Goal: Task Accomplishment & Management: Complete application form

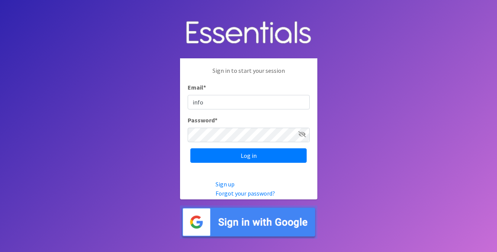
type input "info@jaxdiaperbank.org"
click at [190, 148] on input "Log in" at bounding box center [248, 155] width 116 height 15
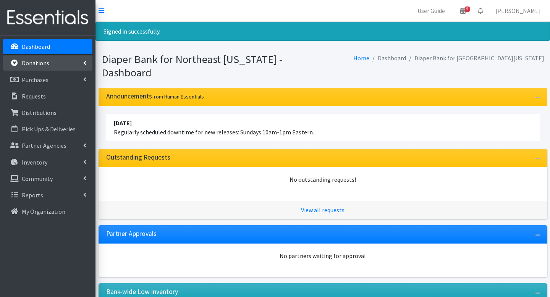
click at [42, 67] on link "Donations" at bounding box center [47, 62] width 89 height 15
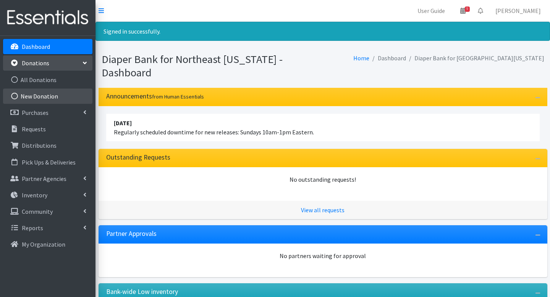
click at [46, 95] on link "New Donation" at bounding box center [47, 96] width 89 height 15
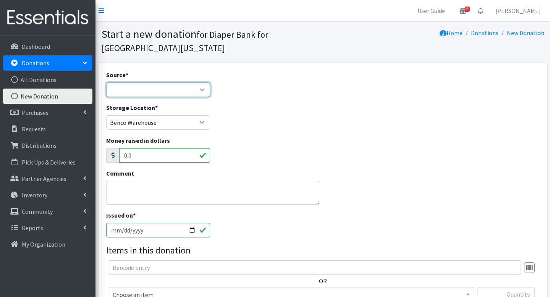
click at [149, 94] on select "Product Drive Manufacturer Donation Site Misc. Donation" at bounding box center [158, 89] width 104 height 15
select select "Misc. Donation"
click at [106, 82] on select "Product Drive Manufacturer Donation Site Misc. Donation" at bounding box center [158, 89] width 104 height 15
click at [173, 130] on div "Storage Location * Benco Warehouse Sunshine Health" at bounding box center [158, 119] width 110 height 33
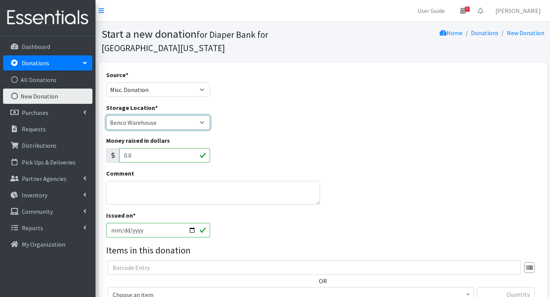
click at [174, 126] on select "Benco Warehouse Sunshine Health" at bounding box center [158, 122] width 104 height 15
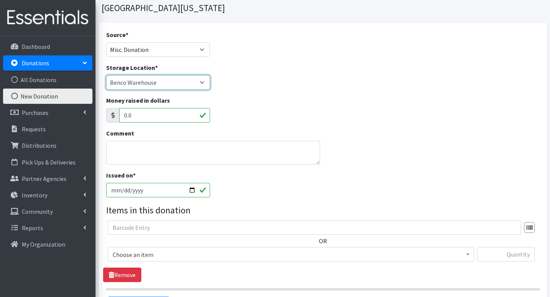
scroll to position [43, 0]
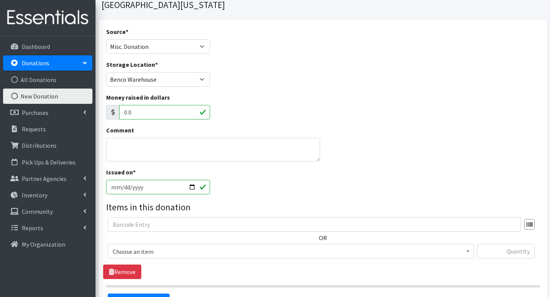
click at [123, 187] on input "[DATE]" at bounding box center [158, 187] width 104 height 15
click at [194, 188] on input "[DATE]" at bounding box center [158, 187] width 104 height 15
type input "2025-08-25"
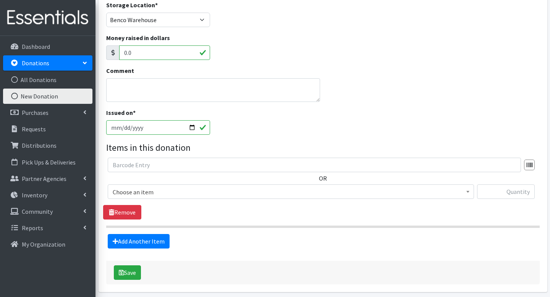
scroll to position [132, 0]
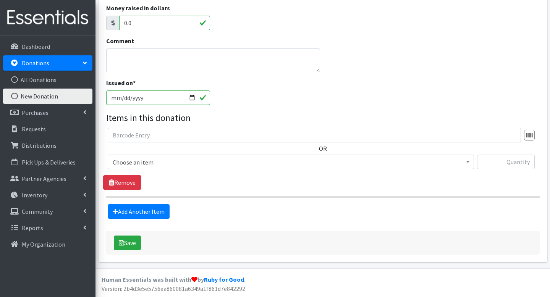
click at [168, 165] on span "Choose an item" at bounding box center [291, 162] width 356 height 11
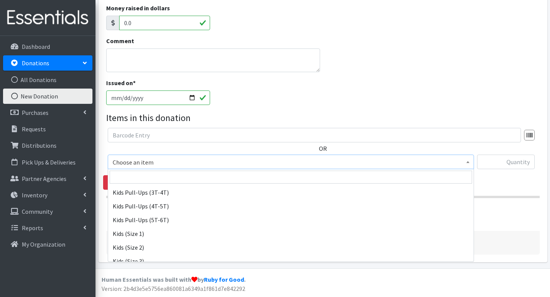
scroll to position [74, 0]
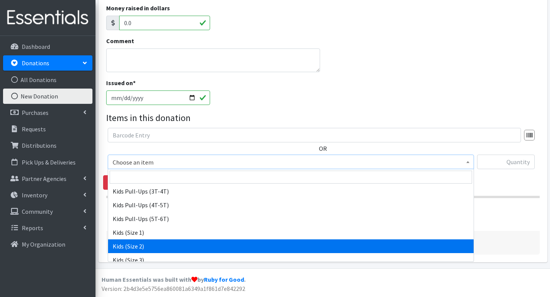
select select "4128"
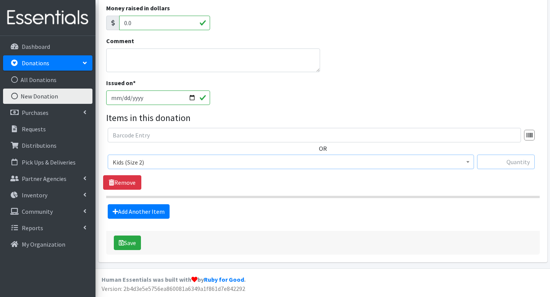
click at [481, 162] on input "text" at bounding box center [506, 162] width 58 height 15
type input "120"
click at [162, 209] on link "Add Another Item" at bounding box center [139, 211] width 62 height 15
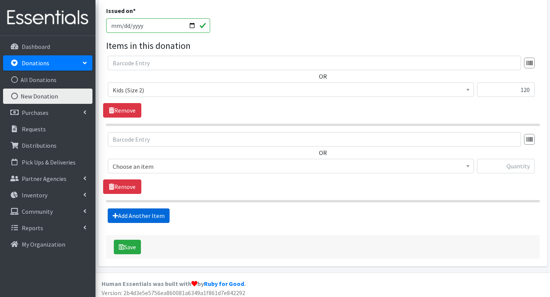
scroll to position [209, 0]
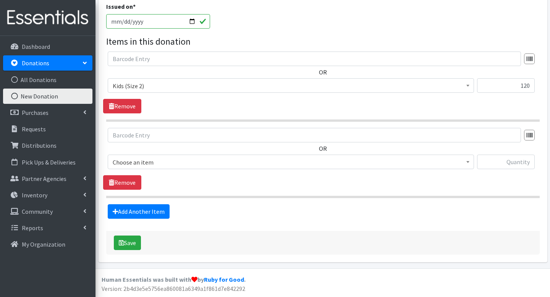
click at [164, 162] on span "Choose an item" at bounding box center [291, 162] width 356 height 11
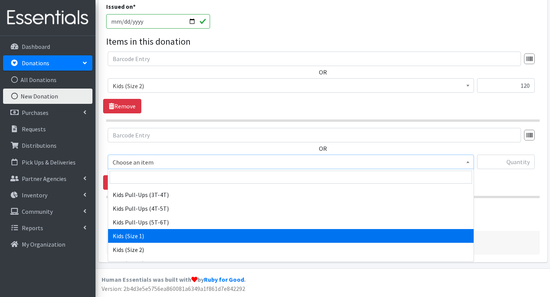
scroll to position [92, 0]
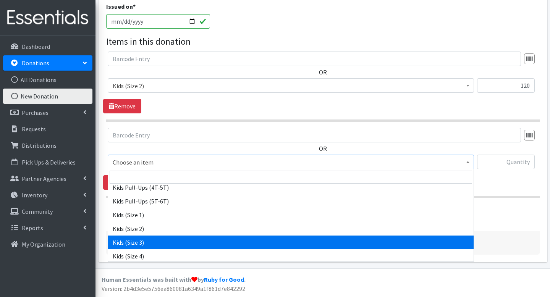
select select "4132"
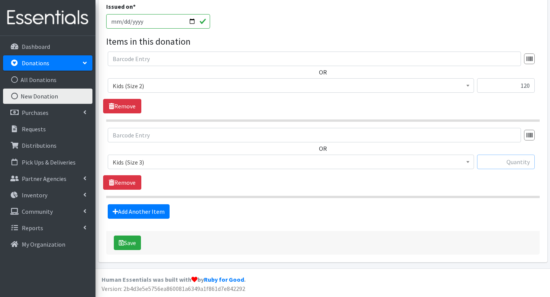
click at [501, 162] on input "text" at bounding box center [506, 162] width 58 height 15
type input "218"
click at [146, 209] on link "Add Another Item" at bounding box center [139, 211] width 62 height 15
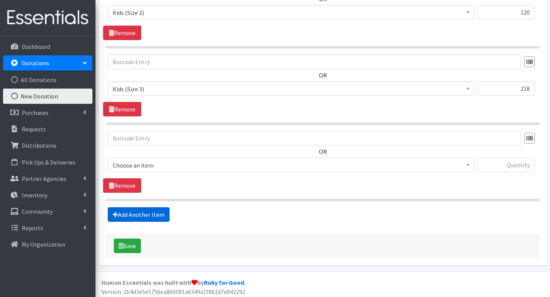
scroll to position [285, 0]
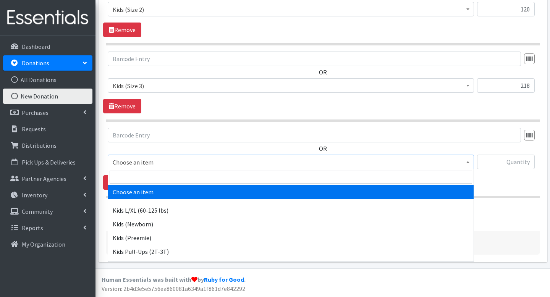
click at [176, 164] on span "Choose an item" at bounding box center [291, 162] width 356 height 11
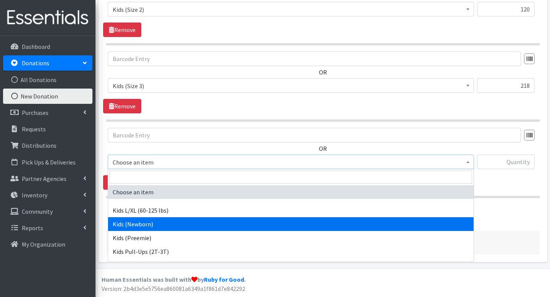
scroll to position [162, 0]
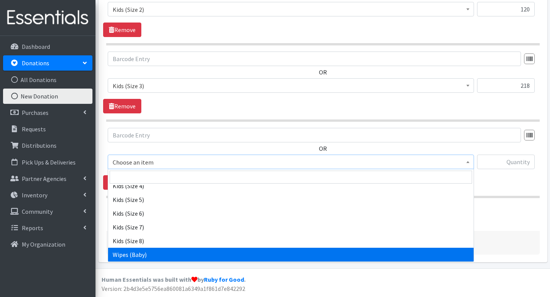
select select "4159"
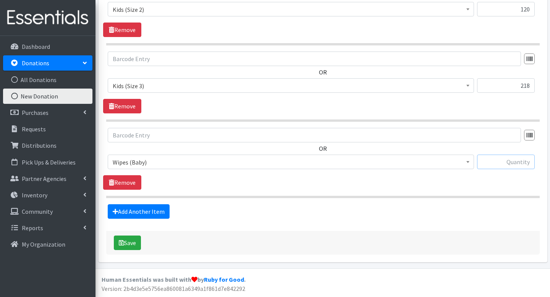
click at [500, 161] on input "text" at bounding box center [506, 162] width 58 height 15
type input "3"
click at [128, 247] on button "Save" at bounding box center [127, 243] width 27 height 15
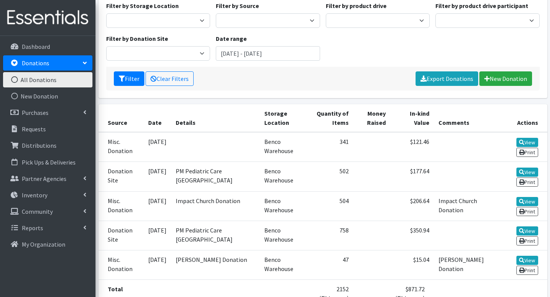
scroll to position [108, 0]
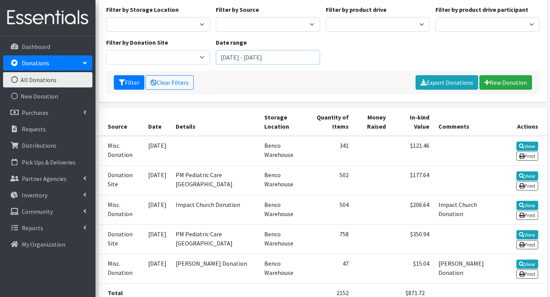
click at [236, 50] on input "July 5, 2025 - October 5, 2025" at bounding box center [268, 57] width 104 height 15
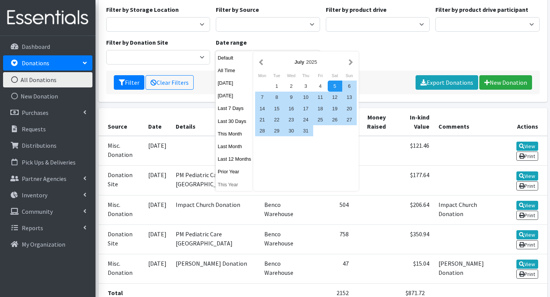
click at [228, 184] on button "This Year" at bounding box center [234, 184] width 37 height 11
type input "January 1, 2025 - December 31, 2025"
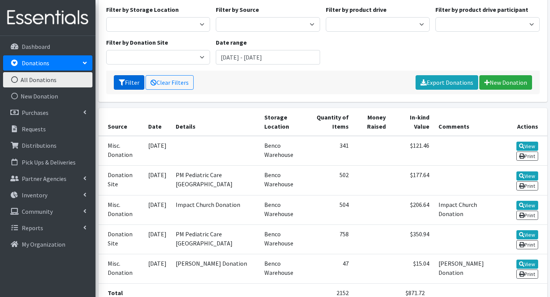
click at [130, 75] on button "Filter" at bounding box center [129, 82] width 31 height 15
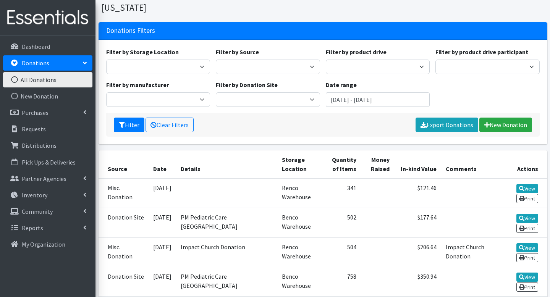
scroll to position [37, 0]
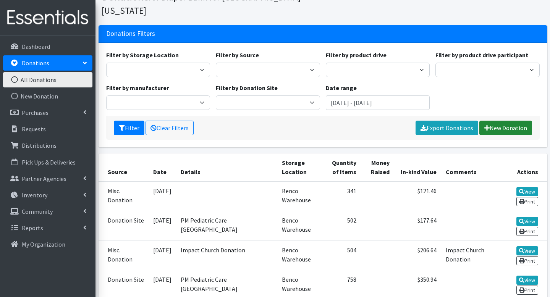
click at [517, 121] on link "New Donation" at bounding box center [505, 128] width 53 height 15
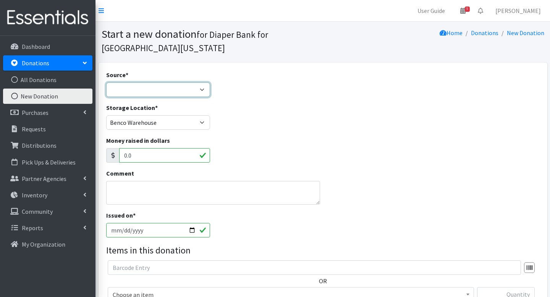
click at [201, 91] on select "Product Drive Manufacturer Donation Site Misc. Donation" at bounding box center [158, 89] width 104 height 15
select select "Misc. Donation"
click at [106, 82] on select "Product Drive Manufacturer Donation Site Misc. Donation" at bounding box center [158, 89] width 104 height 15
click at [191, 231] on input "[DATE]" at bounding box center [158, 230] width 104 height 15
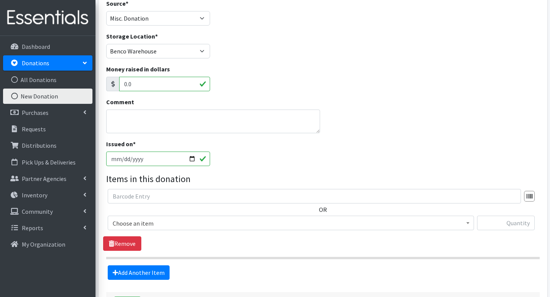
scroll to position [107, 0]
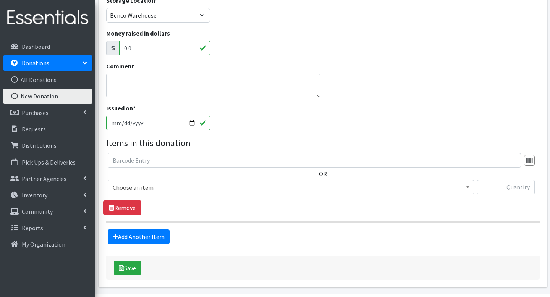
click at [191, 122] on input "[DATE]" at bounding box center [158, 123] width 104 height 15
type input "[DATE]"
click at [202, 83] on textarea "Comment" at bounding box center [213, 86] width 214 height 24
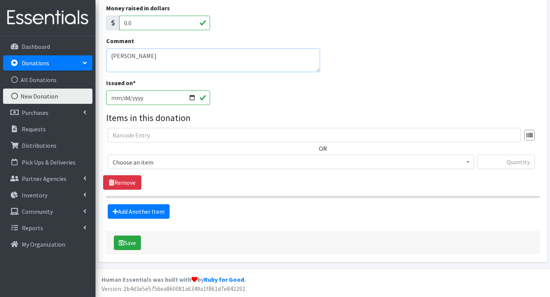
type textarea "[PERSON_NAME]"
click at [199, 165] on span "Choose an item" at bounding box center [291, 162] width 356 height 11
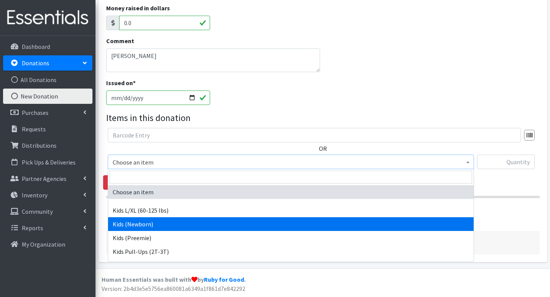
scroll to position [37, 0]
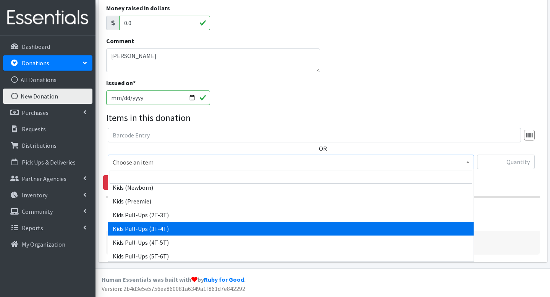
select select "4148"
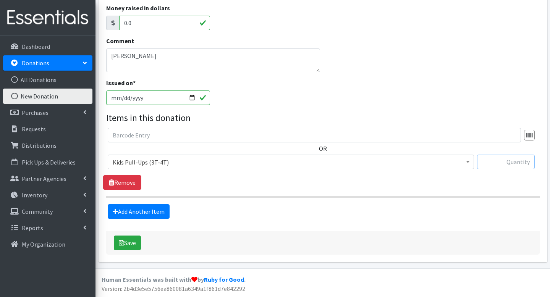
click at [482, 164] on input "text" at bounding box center [506, 162] width 58 height 15
type input "297"
click at [130, 240] on button "Save" at bounding box center [127, 243] width 27 height 15
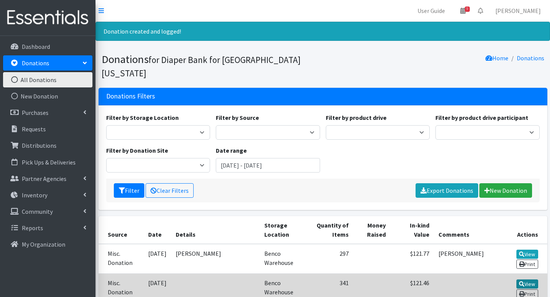
click at [519, 281] on icon at bounding box center [521, 283] width 5 height 5
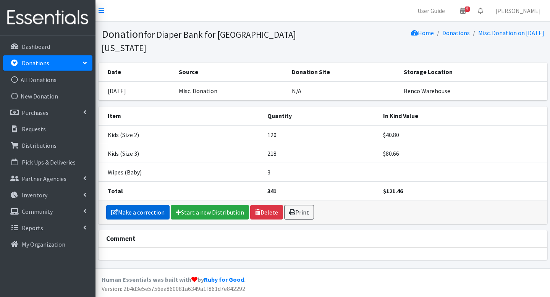
click at [144, 205] on link "Make a correction" at bounding box center [137, 212] width 63 height 15
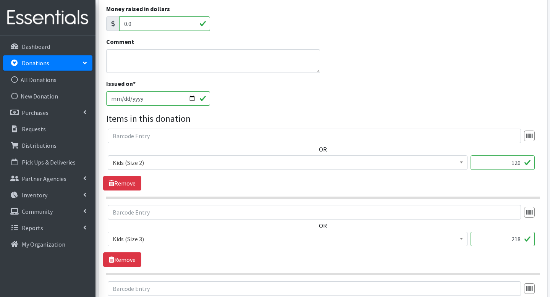
scroll to position [115, 0]
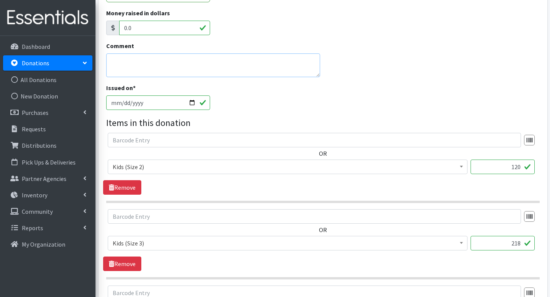
click at [162, 64] on textarea "Comment" at bounding box center [213, 65] width 214 height 24
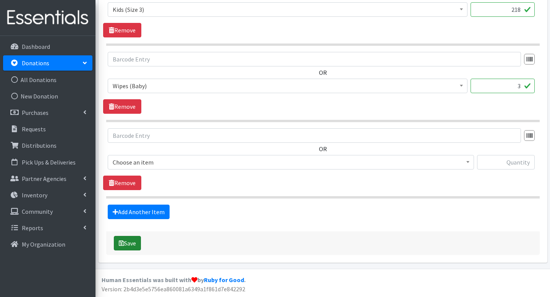
type textarea "Leash Hess"
click at [126, 246] on button "Save" at bounding box center [127, 243] width 27 height 15
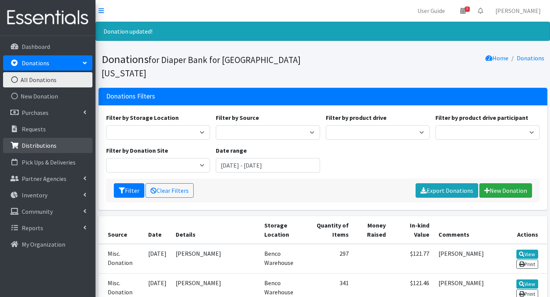
click at [27, 148] on p "Distributions" at bounding box center [39, 146] width 35 height 8
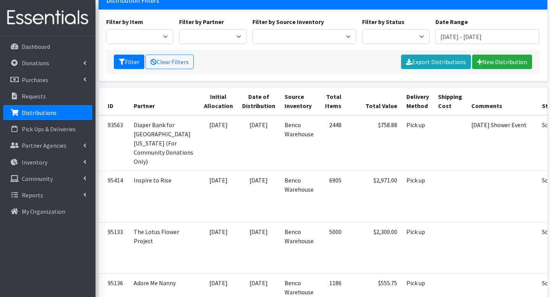
scroll to position [73, 0]
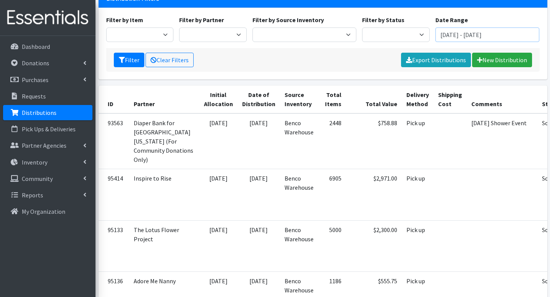
click at [478, 27] on input "[DATE] - [DATE]" at bounding box center [487, 34] width 104 height 15
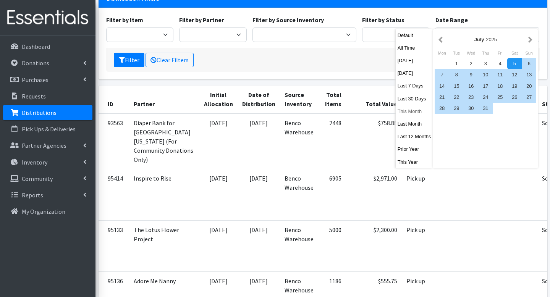
click at [411, 114] on button "This Month" at bounding box center [413, 111] width 37 height 11
type input "September 1, 2025 - September 30, 2025"
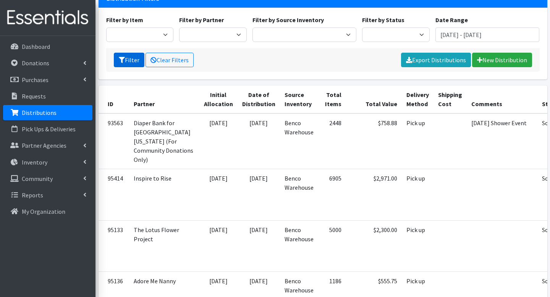
click at [137, 53] on button "Filter" at bounding box center [129, 60] width 31 height 15
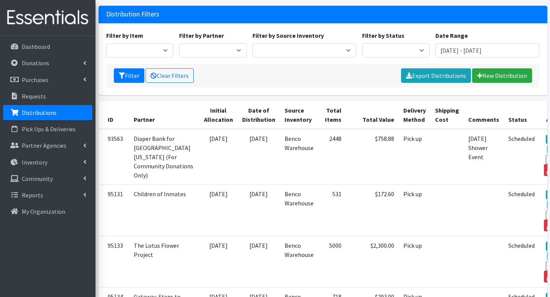
scroll to position [60, 0]
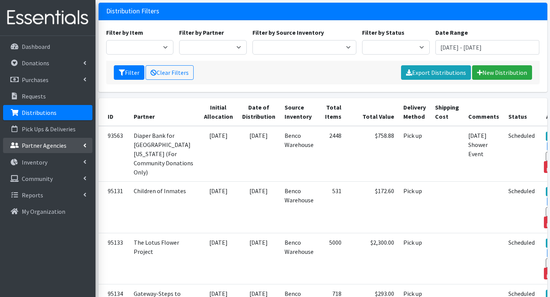
click at [70, 145] on link "Partner Agencies" at bounding box center [47, 145] width 89 height 15
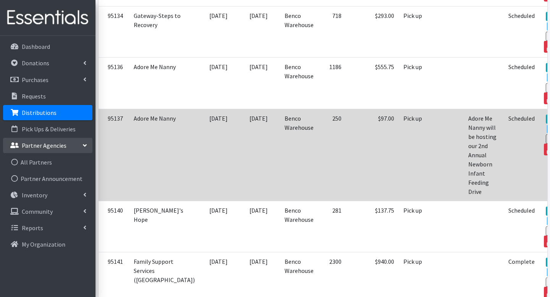
scroll to position [359, 0]
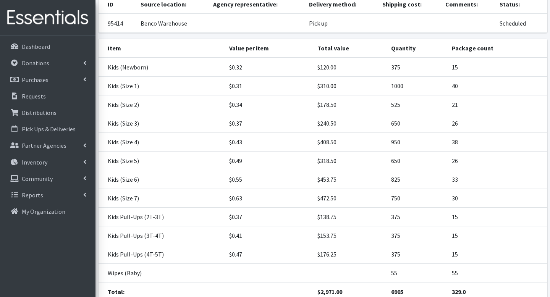
scroll to position [117, 0]
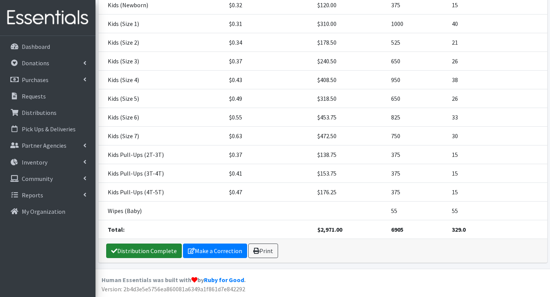
click at [162, 246] on link "Distribution Complete" at bounding box center [144, 251] width 76 height 15
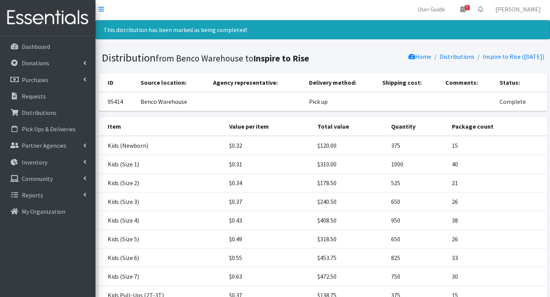
scroll to position [0, 0]
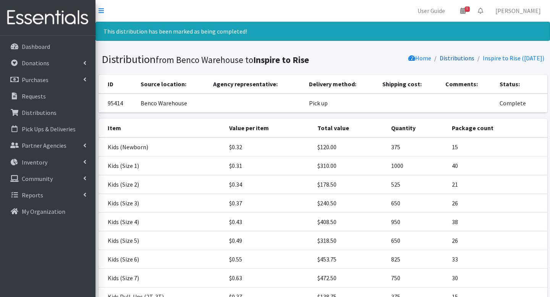
click at [459, 59] on link "Distributions" at bounding box center [456, 58] width 35 height 8
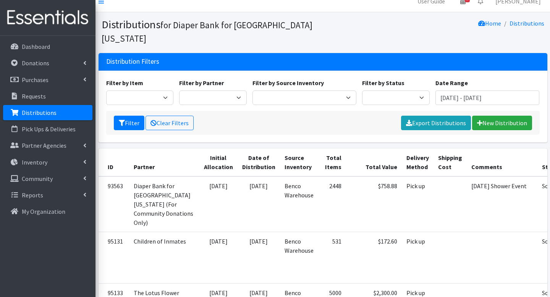
scroll to position [8, 0]
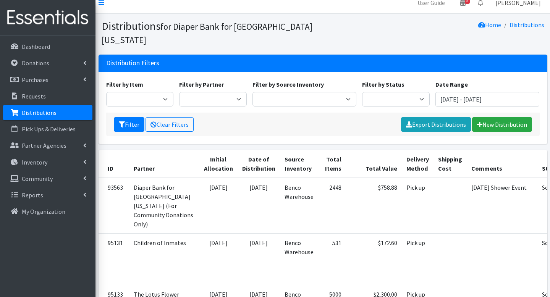
click at [525, 4] on link "[PERSON_NAME]" at bounding box center [518, 2] width 58 height 15
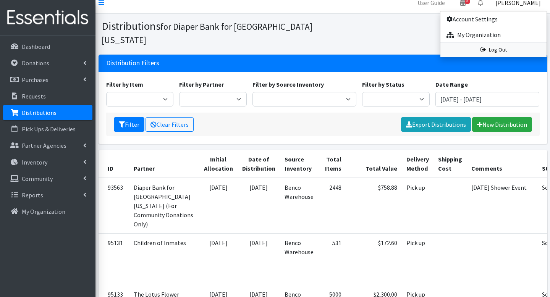
click at [470, 53] on link "Log Out" at bounding box center [493, 50] width 106 height 14
